Goal: Task Accomplishment & Management: Complete application form

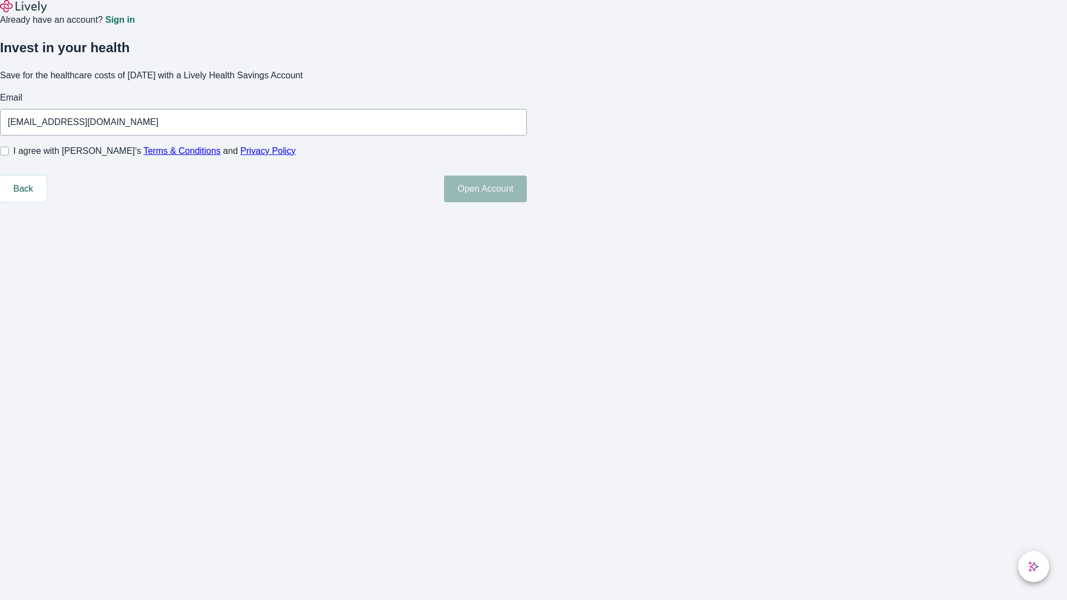
click at [9, 156] on input "I agree with Lively’s Terms & Conditions and Privacy Policy" at bounding box center [4, 151] width 9 height 9
checkbox input "true"
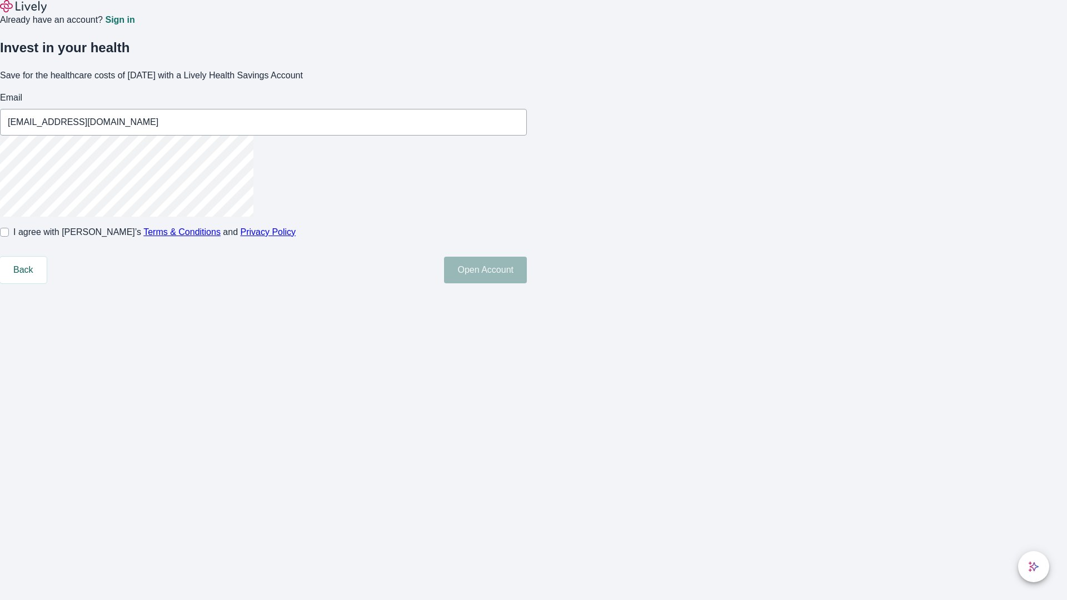
click at [527, 283] on button "Open Account" at bounding box center [485, 270] width 83 height 27
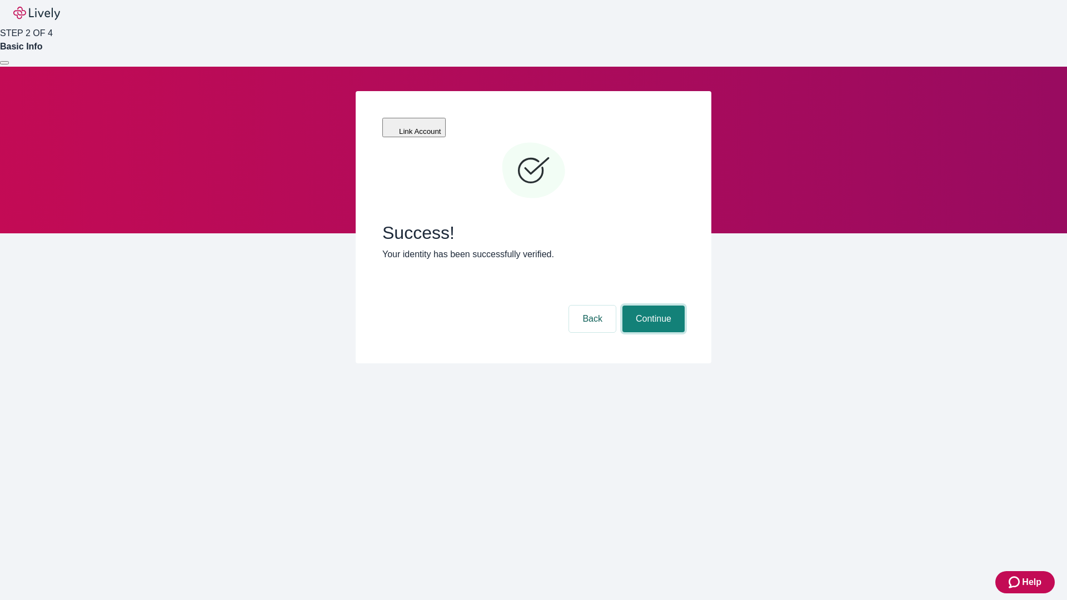
click at [652, 306] on button "Continue" at bounding box center [653, 319] width 62 height 27
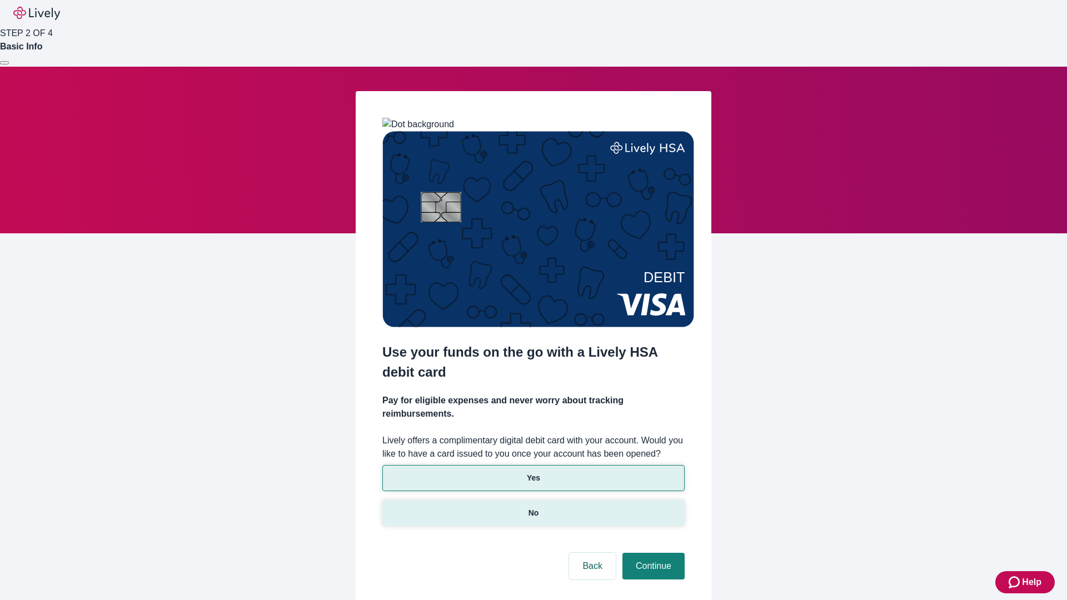
click at [533, 507] on p "No" at bounding box center [534, 513] width 11 height 12
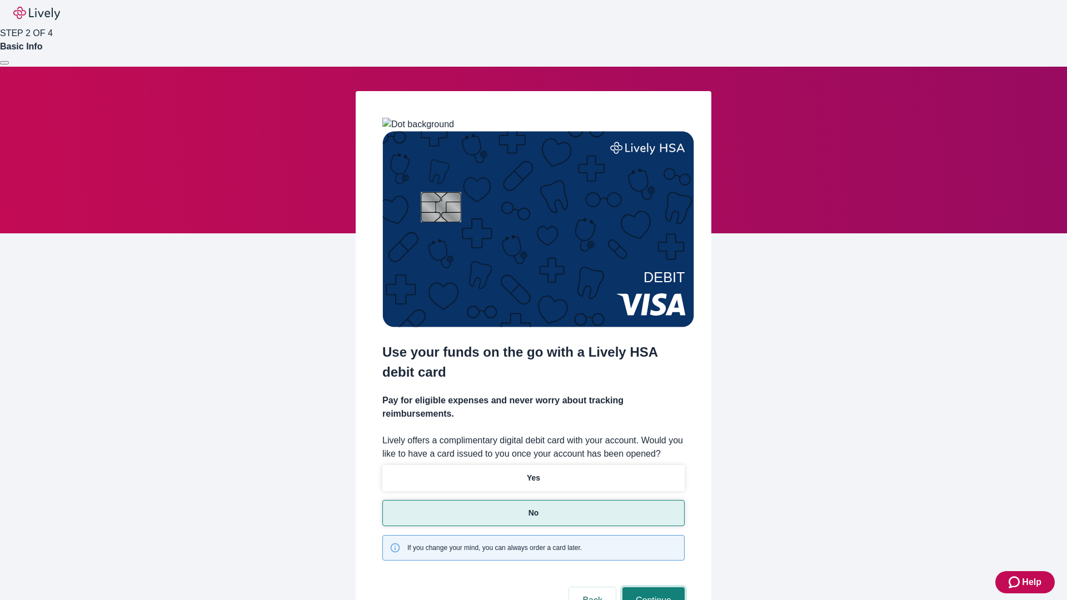
click at [652, 587] on button "Continue" at bounding box center [653, 600] width 62 height 27
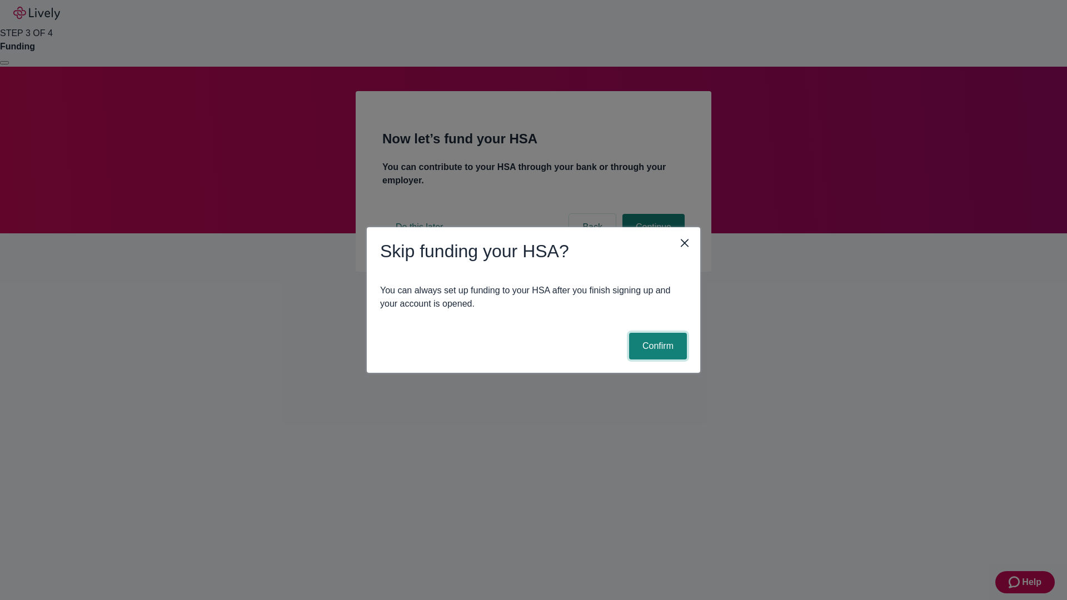
click at [656, 346] on button "Confirm" at bounding box center [658, 346] width 58 height 27
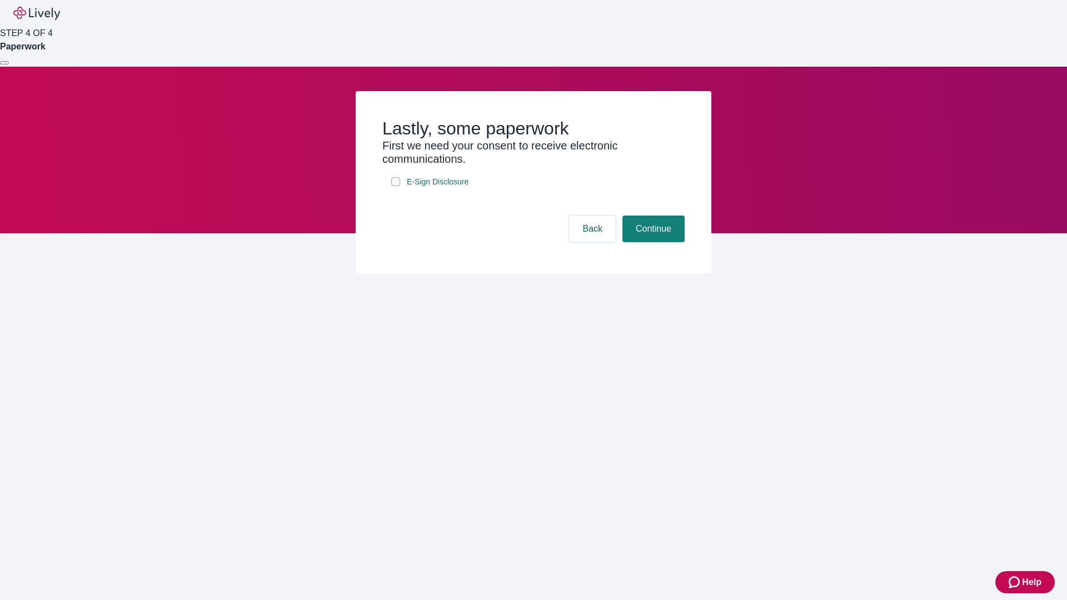
click at [396, 186] on input "E-Sign Disclosure" at bounding box center [395, 181] width 9 height 9
checkbox input "true"
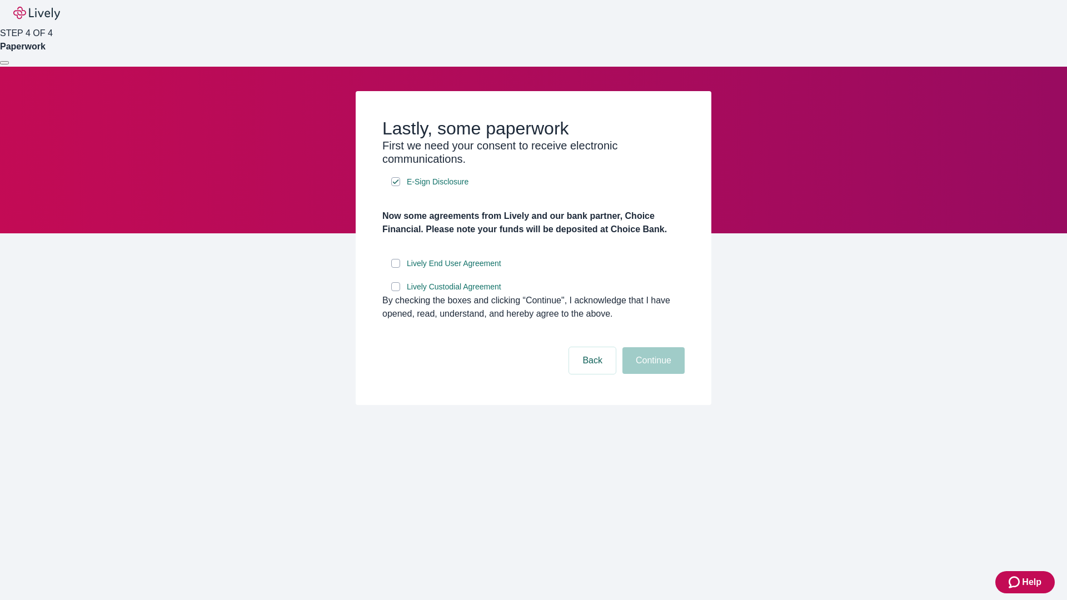
click at [396, 268] on input "Lively End User Agreement" at bounding box center [395, 263] width 9 height 9
checkbox input "true"
click at [396, 291] on input "Lively Custodial Agreement" at bounding box center [395, 286] width 9 height 9
checkbox input "true"
click at [652, 374] on button "Continue" at bounding box center [653, 360] width 62 height 27
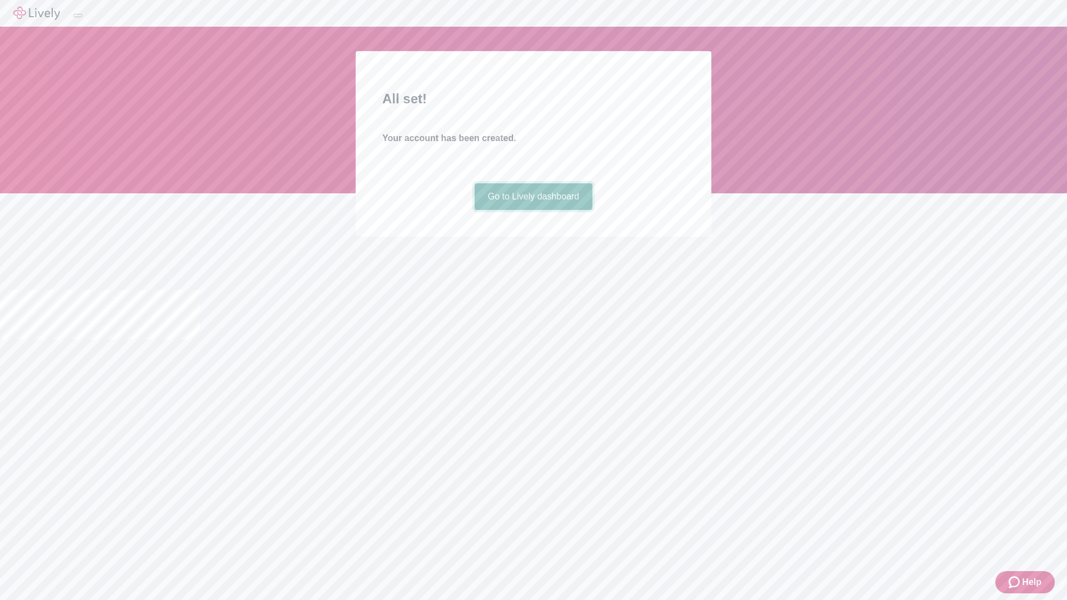
click at [533, 210] on link "Go to Lively dashboard" at bounding box center [534, 196] width 118 height 27
